Goal: Information Seeking & Learning: Find specific fact

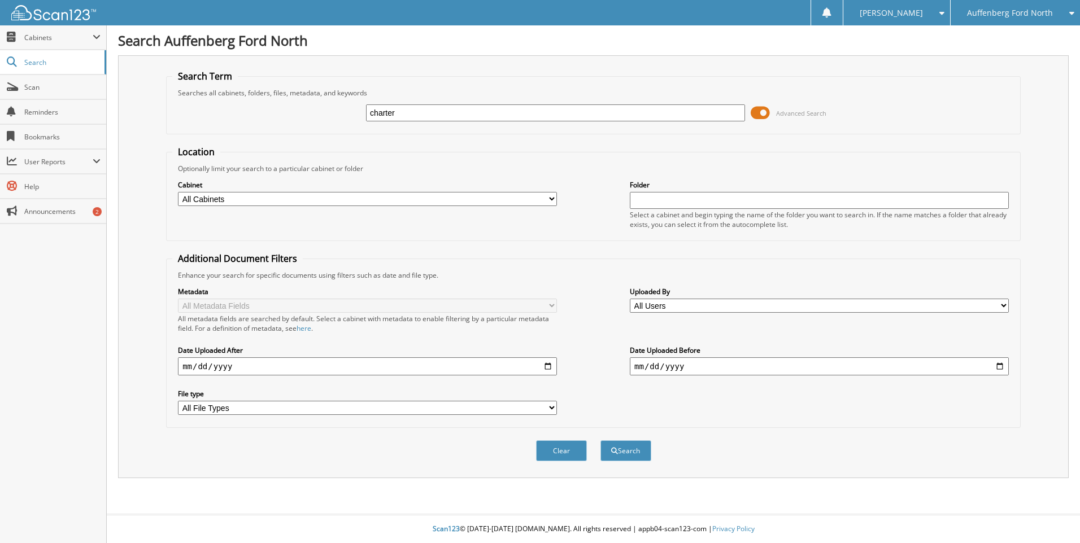
type input "charter"
click at [600, 441] on button "Search" at bounding box center [625, 451] width 51 height 21
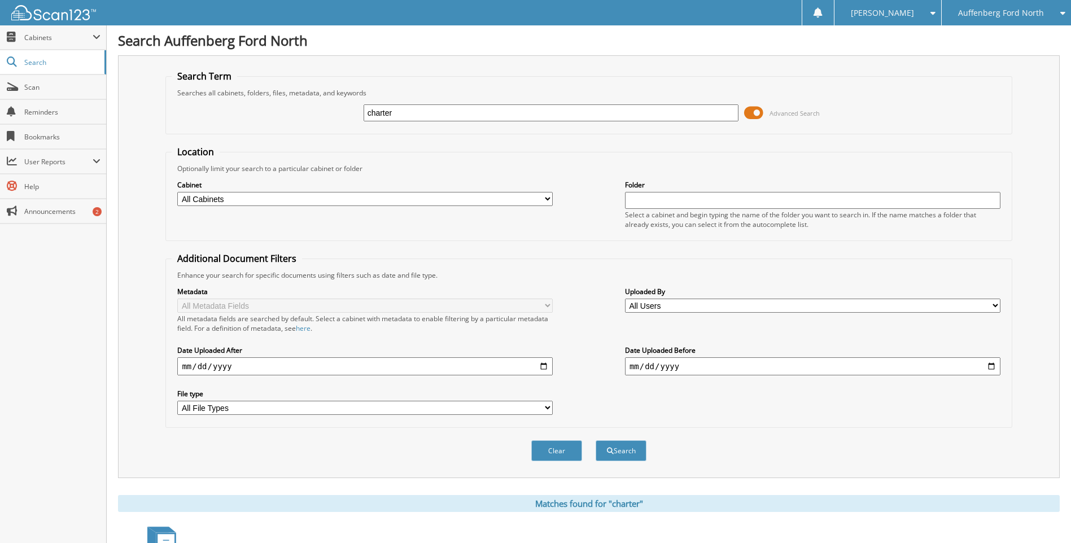
drag, startPoint x: 918, startPoint y: 239, endPoint x: 899, endPoint y: 223, distance: 26.0
click at [918, 239] on fieldset "Location Optionally limit your search to a particular cabinet or folder Cabinet…" at bounding box center [588, 193] width 847 height 95
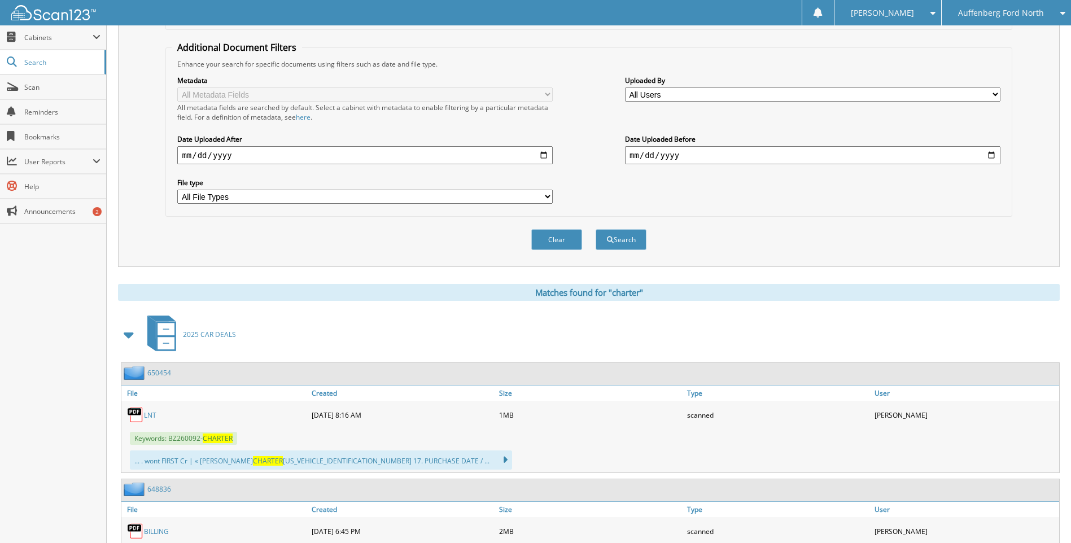
scroll to position [282, 0]
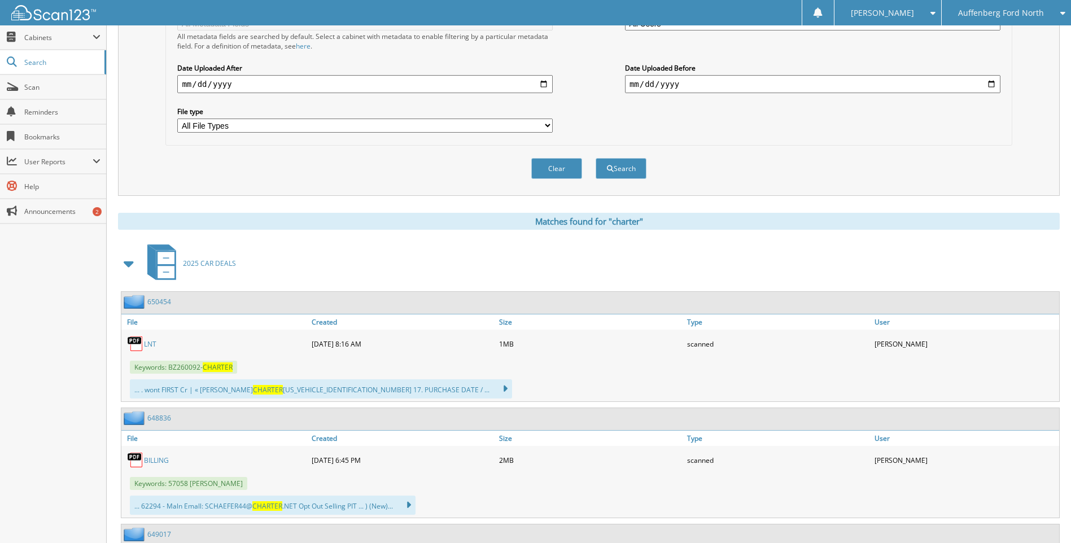
click at [150, 346] on link "LNT" at bounding box center [150, 344] width 12 height 10
click at [274, 81] on input "date" at bounding box center [365, 84] width 376 height 18
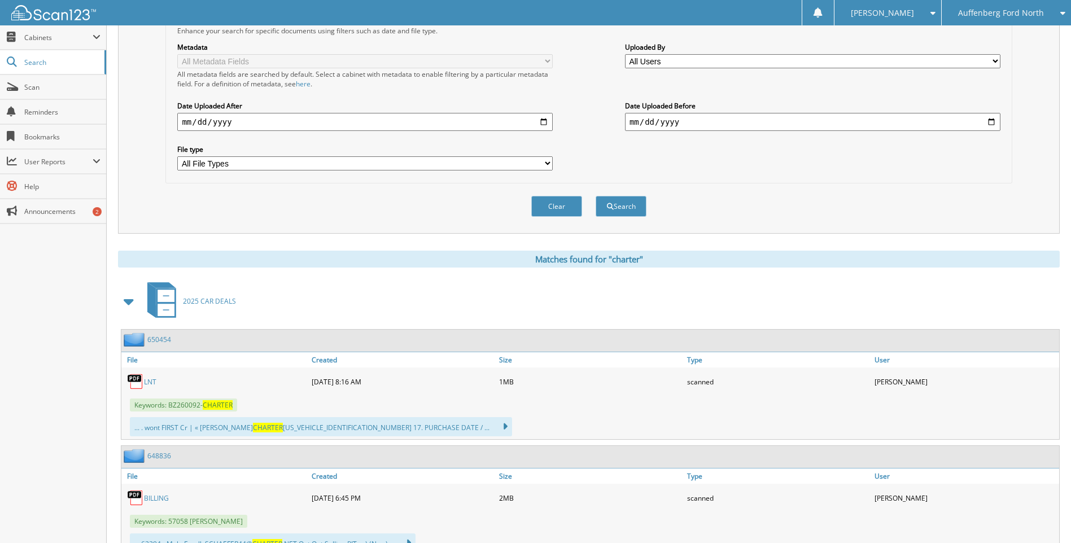
scroll to position [0, 0]
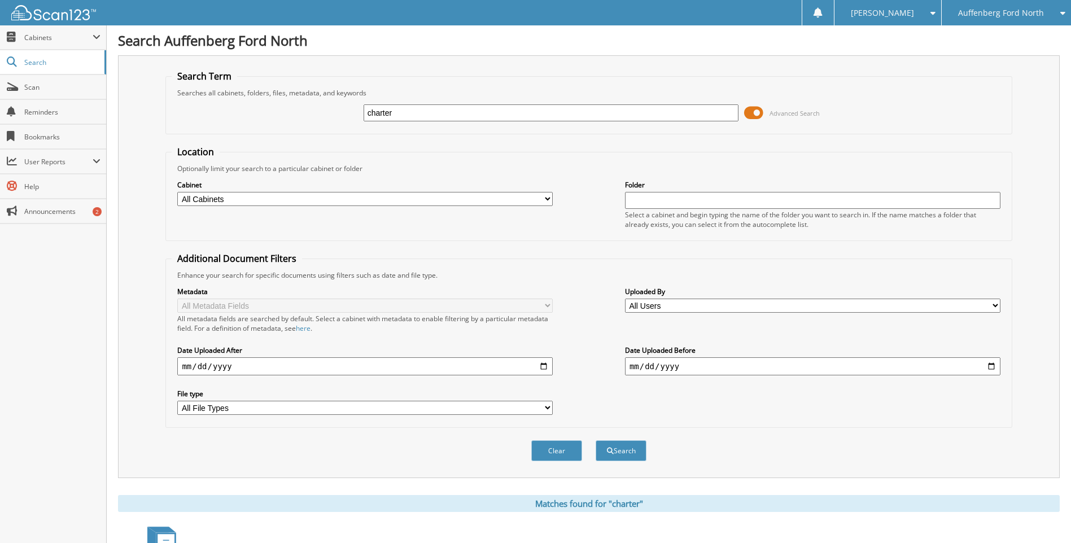
click at [432, 115] on input "charter" at bounding box center [552, 112] width 376 height 17
type input "23131FZ"
click at [596, 441] on button "Search" at bounding box center [621, 451] width 51 height 21
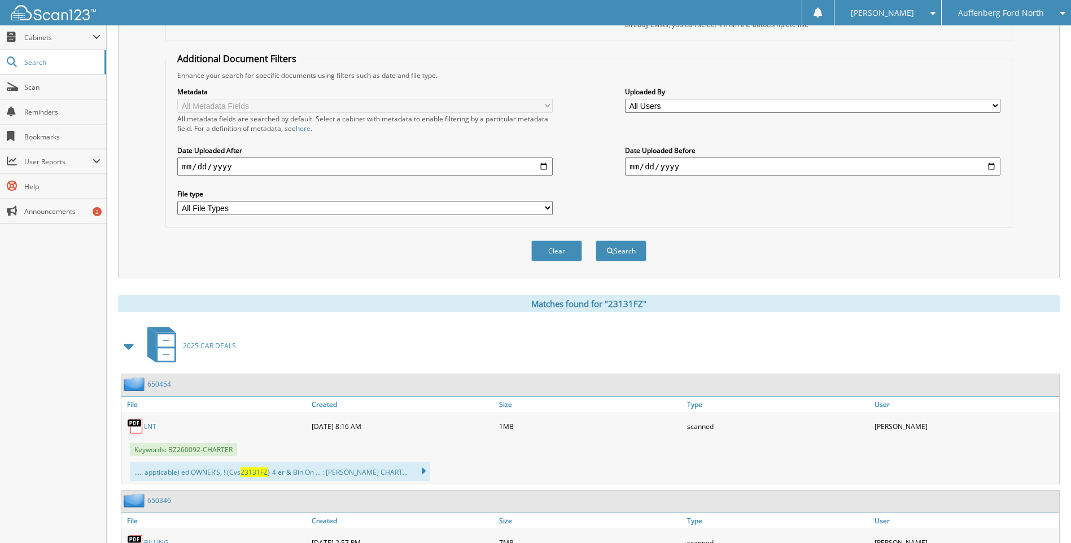
scroll to position [267, 0]
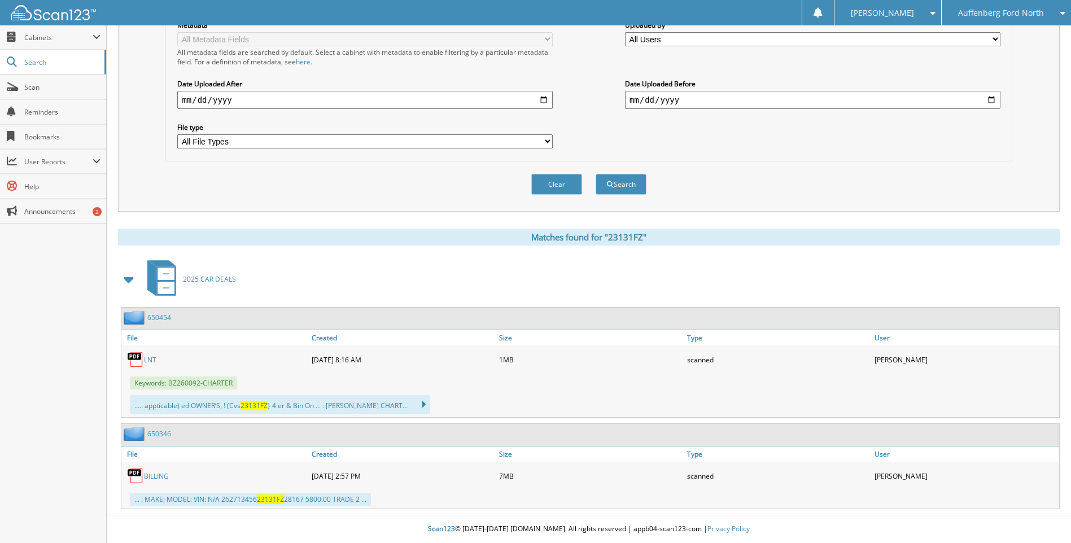
click at [167, 479] on link "BILLING" at bounding box center [156, 477] width 25 height 10
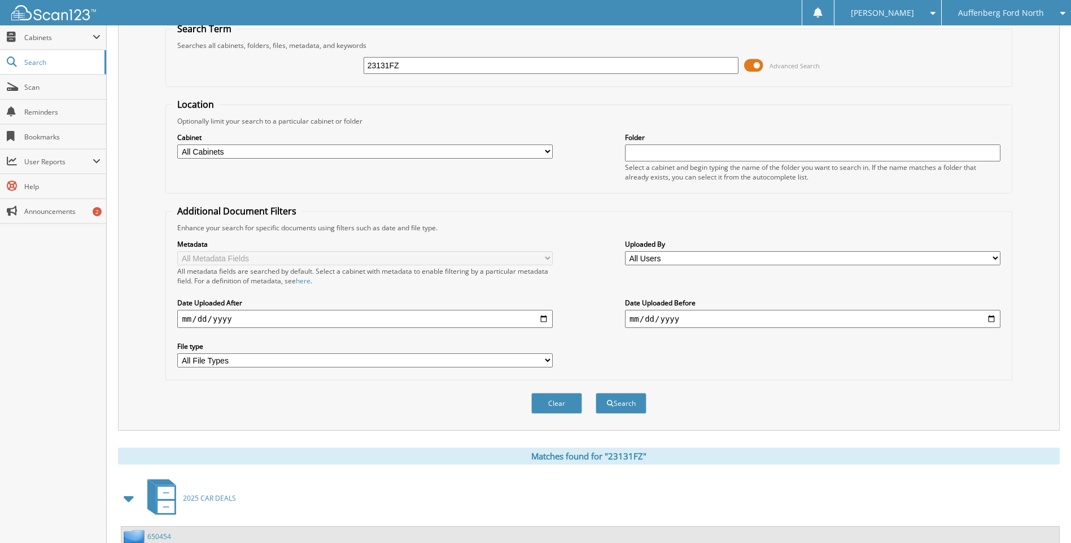
scroll to position [0, 0]
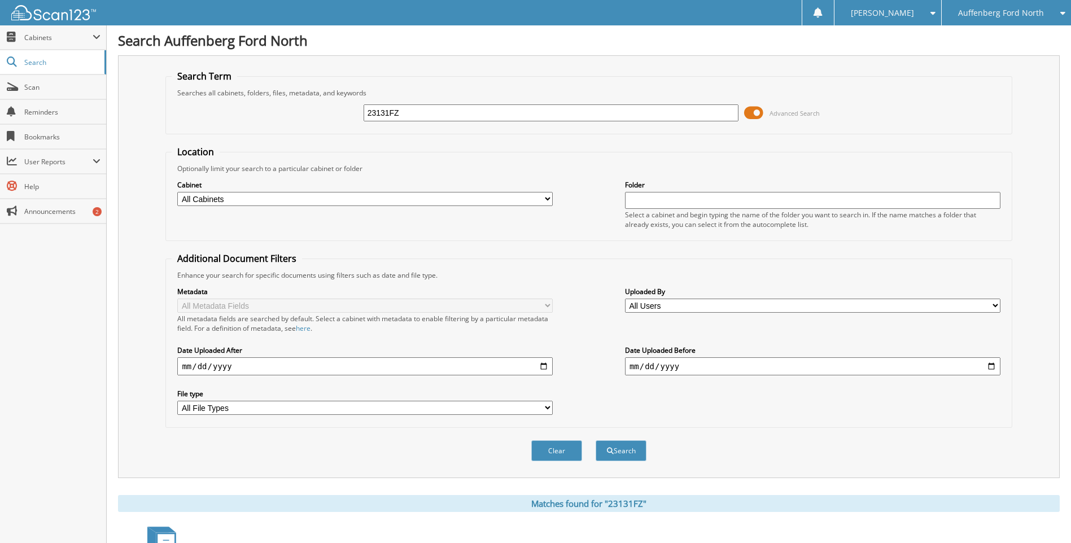
click at [425, 113] on input "23131FZ" at bounding box center [552, 112] width 376 height 17
click at [449, 119] on input "6" at bounding box center [552, 112] width 376 height 17
type input "650454"
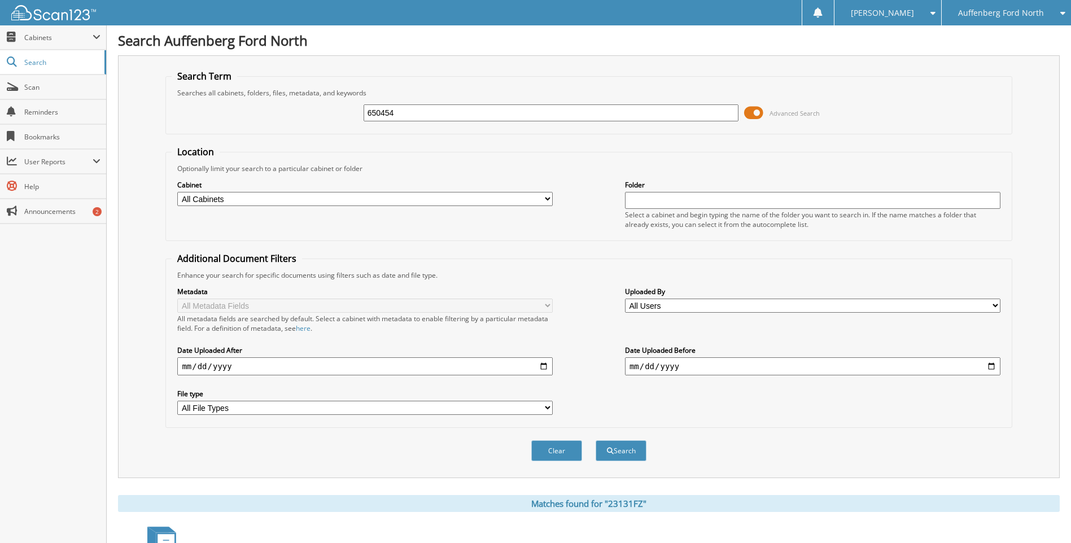
click at [596, 441] on button "Search" at bounding box center [621, 451] width 51 height 21
click at [428, 112] on input "650454" at bounding box center [552, 112] width 376 height 17
click at [427, 112] on input "650454" at bounding box center [552, 112] width 376 height 17
click at [426, 112] on input "650454" at bounding box center [552, 112] width 376 height 17
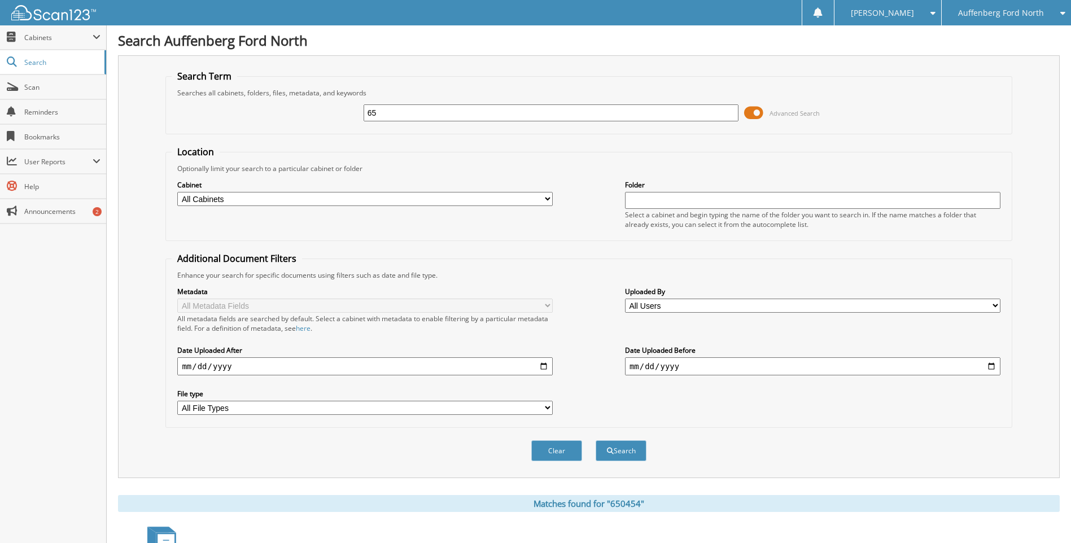
type input "6"
type input "CHARTER"
click at [596, 441] on button "Search" at bounding box center [621, 451] width 51 height 21
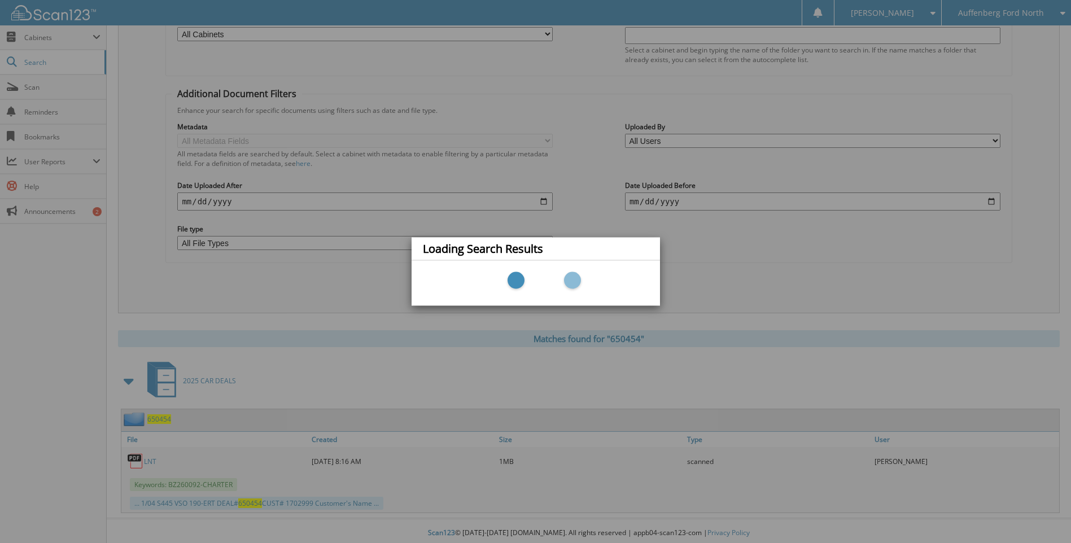
scroll to position [169, 0]
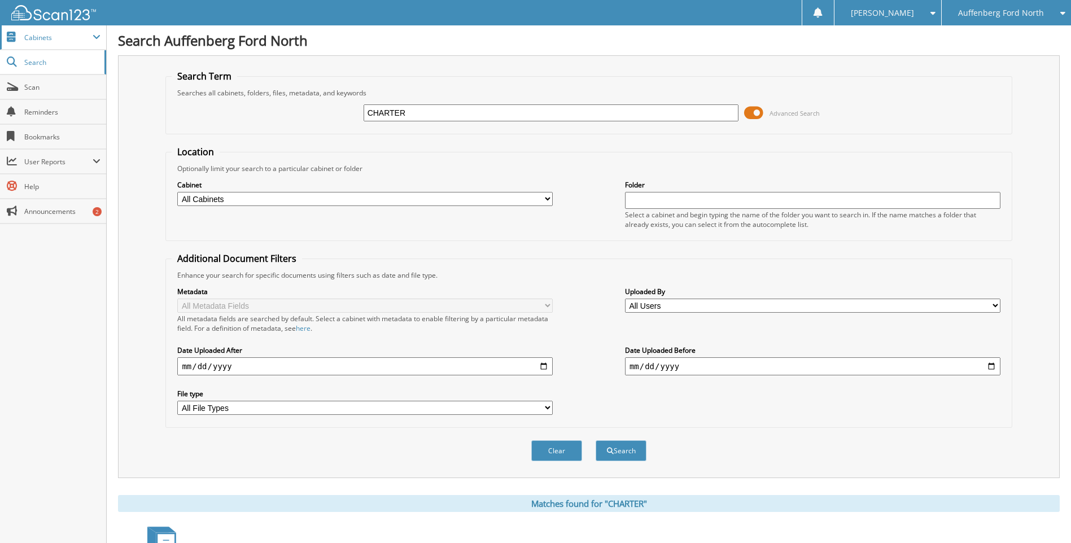
click at [44, 44] on span "Cabinets" at bounding box center [53, 37] width 106 height 24
click at [1014, 10] on span "Auffenberg Ford North" at bounding box center [1001, 13] width 86 height 7
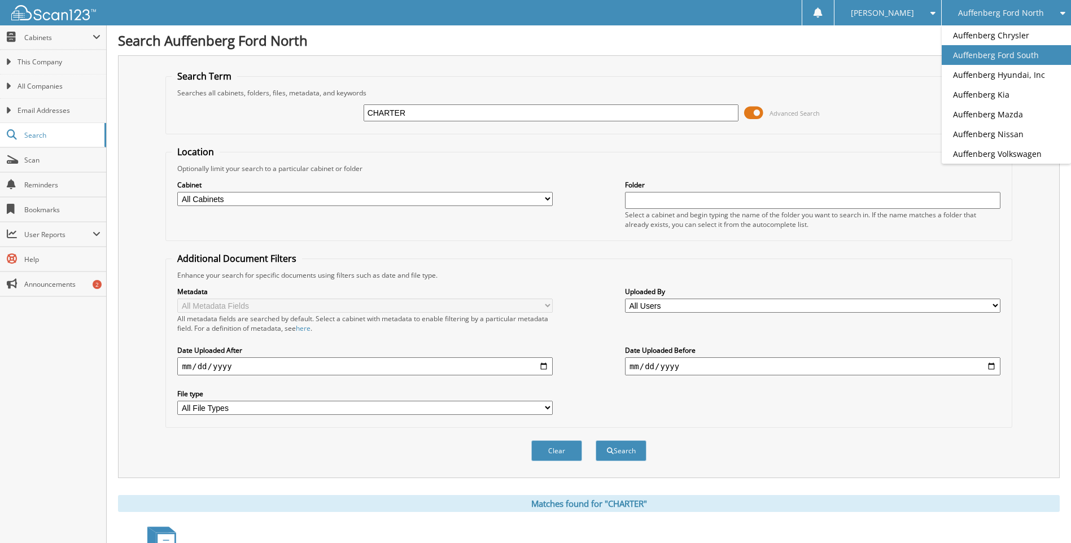
click at [1001, 59] on link "Auffenberg Ford South" at bounding box center [1006, 55] width 129 height 20
